Goal: Communication & Community: Answer question/provide support

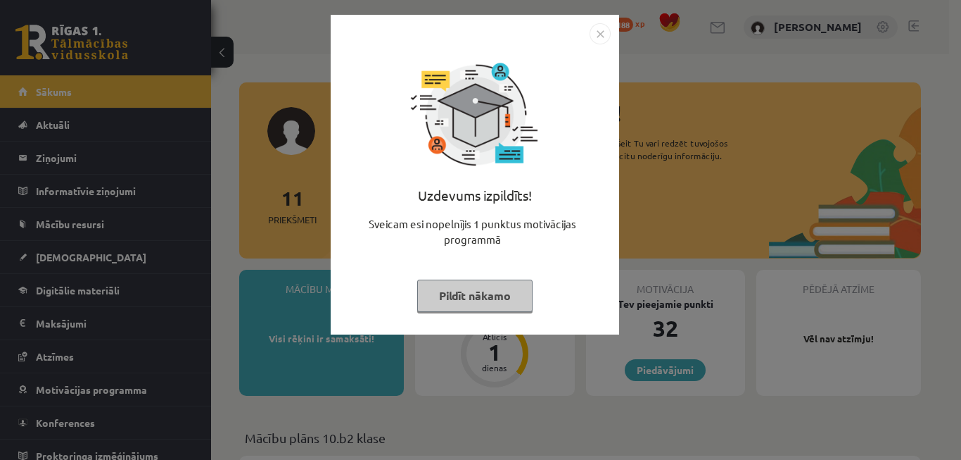
click at [594, 30] on img "Close" at bounding box center [600, 33] width 21 height 21
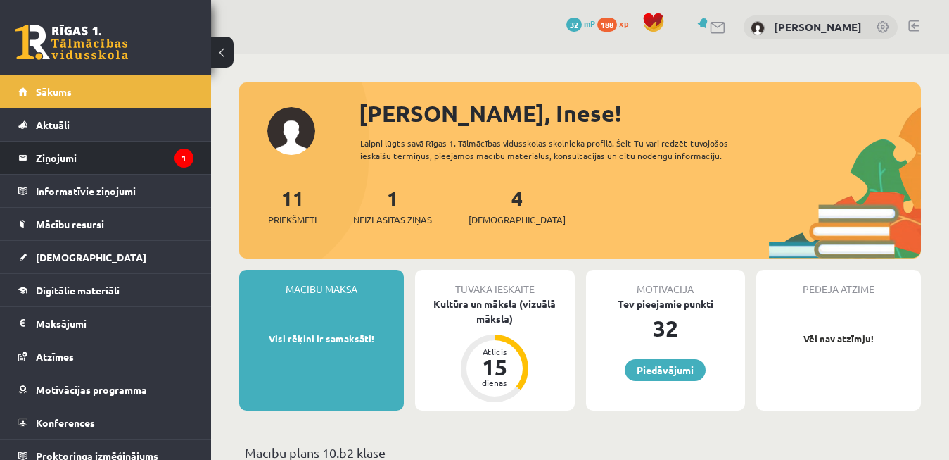
click at [73, 152] on legend "Ziņojumi 1" at bounding box center [115, 157] width 158 height 32
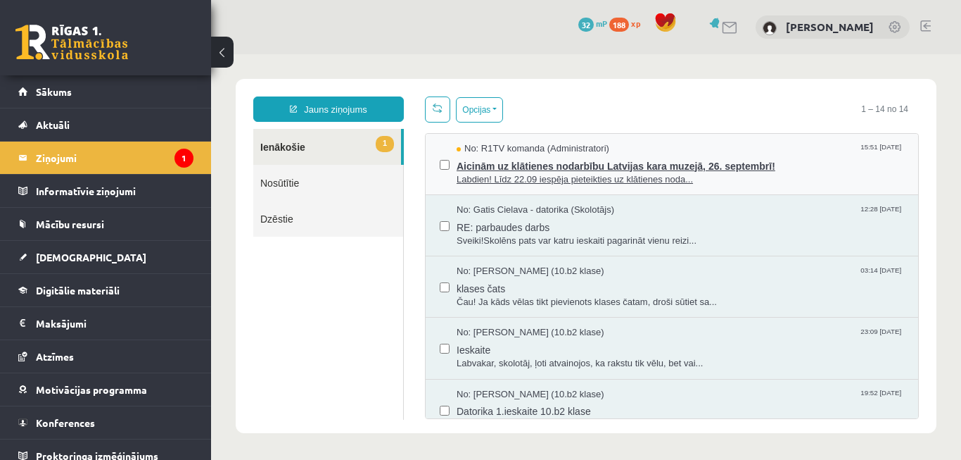
click at [547, 168] on span "Aicinām uz klātienes nodarbību Latvijas kara muzejā, 26. septembrī!" at bounding box center [681, 165] width 448 height 18
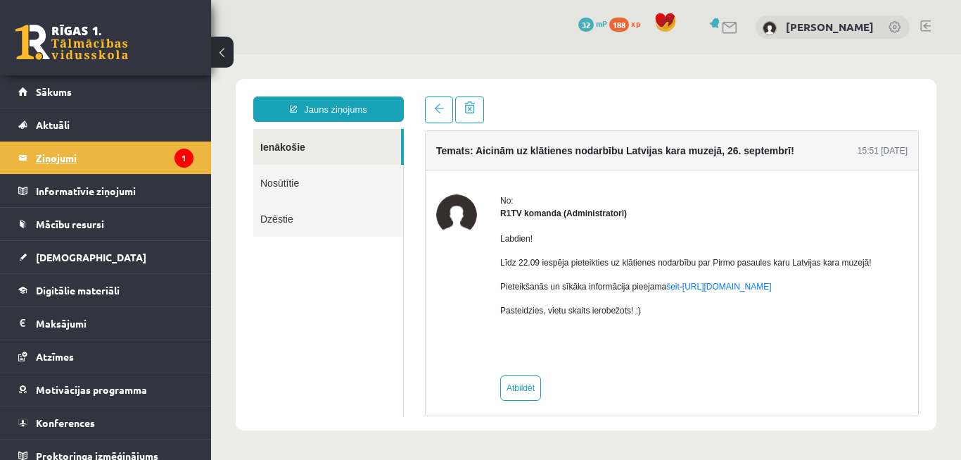
click at [75, 170] on legend "Ziņojumi 1" at bounding box center [115, 157] width 158 height 32
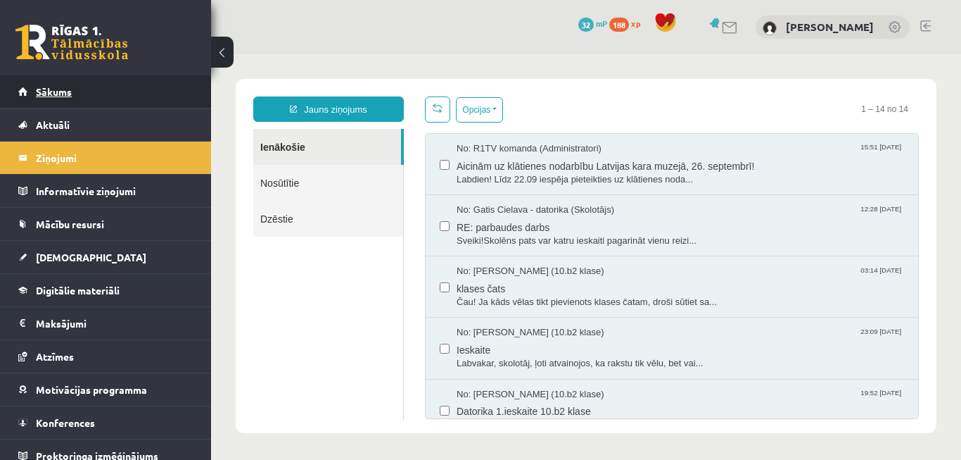
click at [65, 84] on link "Sākums" at bounding box center [105, 91] width 175 height 32
